Goal: Complete application form: Complete application form

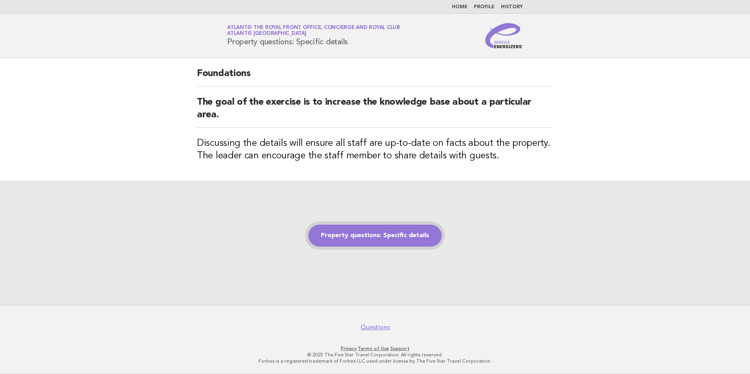
click at [387, 237] on link "Property questions: Specific details" at bounding box center [374, 236] width 133 height 22
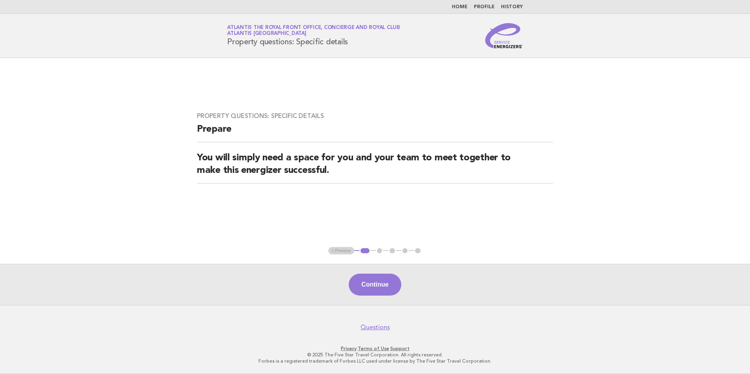
drag, startPoint x: 384, startPoint y: 293, endPoint x: 290, endPoint y: 188, distance: 140.9
click at [384, 294] on button "Continue" at bounding box center [375, 285] width 52 height 22
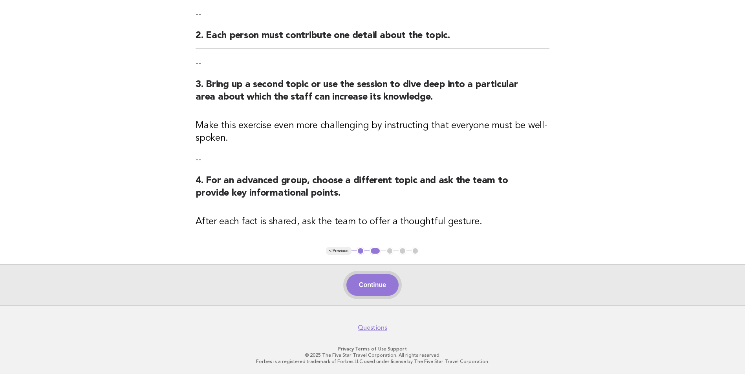
click at [366, 283] on button "Continue" at bounding box center [372, 285] width 52 height 22
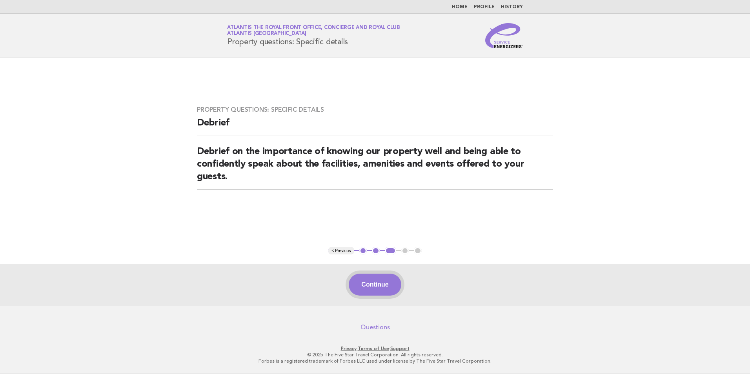
click at [385, 285] on button "Continue" at bounding box center [375, 285] width 52 height 22
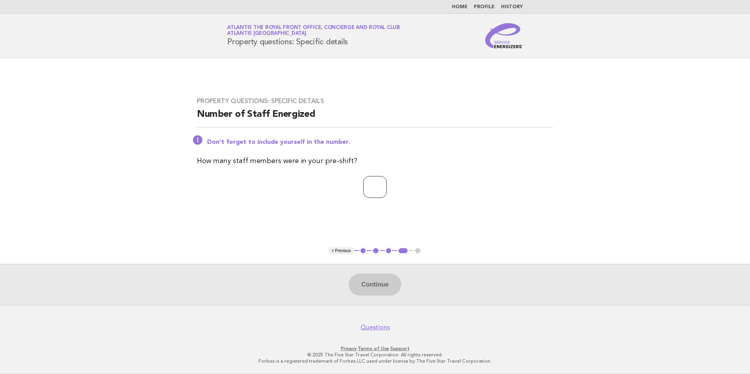
click at [381, 194] on input "number" at bounding box center [375, 187] width 24 height 22
type input "*"
click at [387, 291] on button "Continue" at bounding box center [375, 285] width 52 height 22
